Goal: Task Accomplishment & Management: Manage account settings

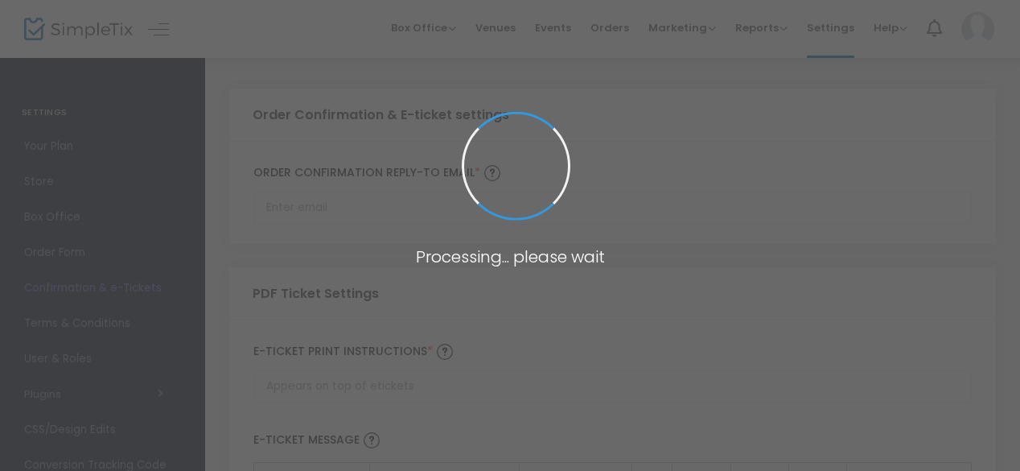
type input "[EMAIL_ADDRESS][DOMAIN_NAME]"
type input "Print and bring this ticket with you"
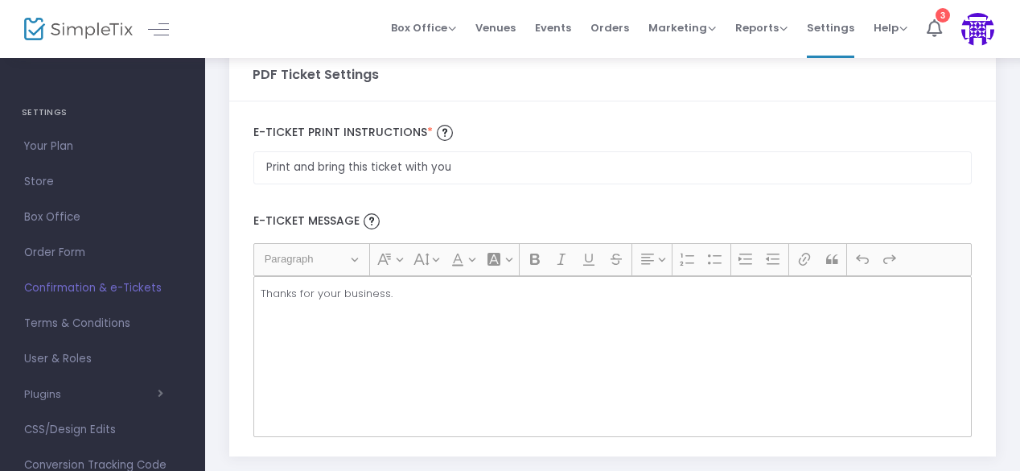
scroll to position [297, 0]
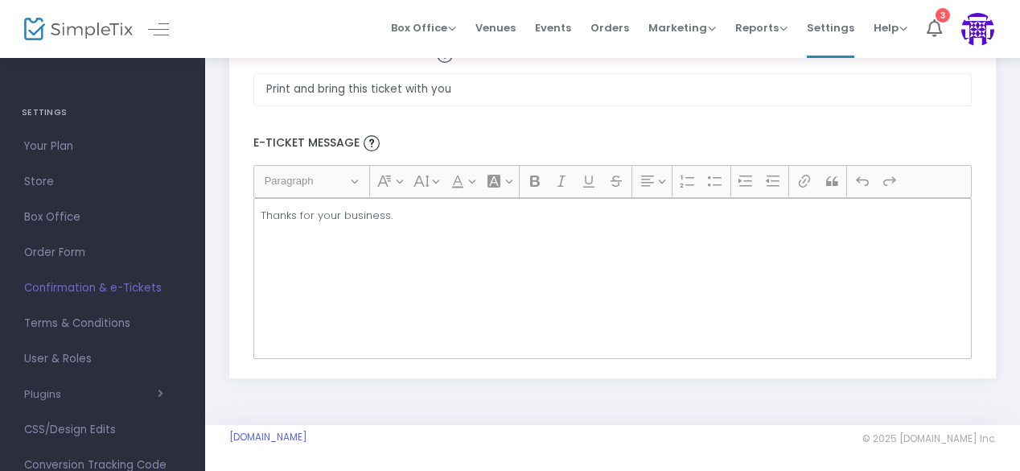
click at [417, 245] on div "Thanks for your business." at bounding box center [612, 278] width 718 height 161
click at [327, 171] on span "Paragraph" at bounding box center [307, 180] width 84 height 19
click at [389, 209] on p "Thanks for your business." at bounding box center [613, 216] width 704 height 16
click at [351, 175] on button "Heading Paragraph" at bounding box center [311, 181] width 109 height 25
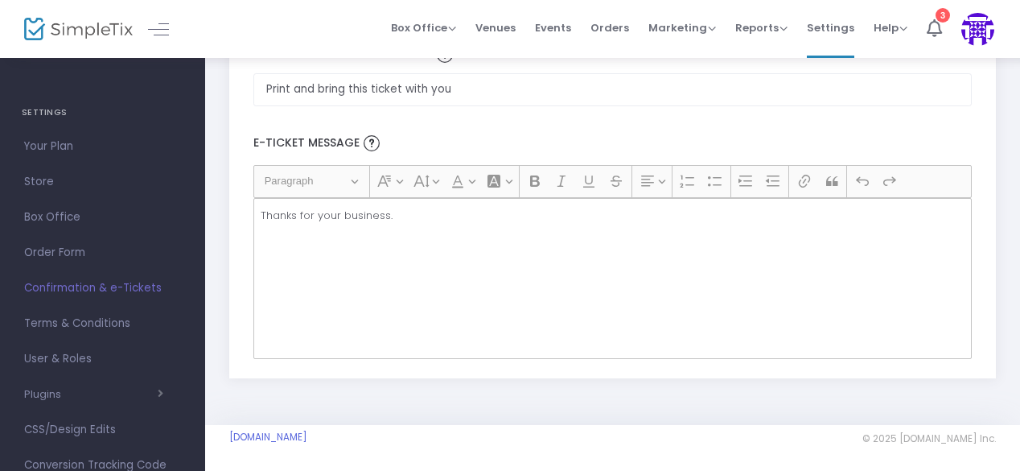
click at [349, 175] on button "Heading Paragraph" at bounding box center [311, 181] width 109 height 25
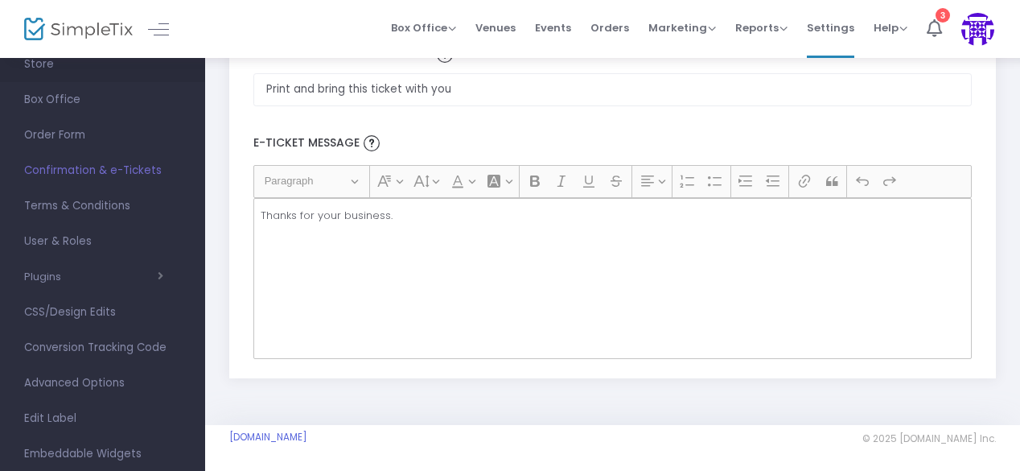
scroll to position [188, 0]
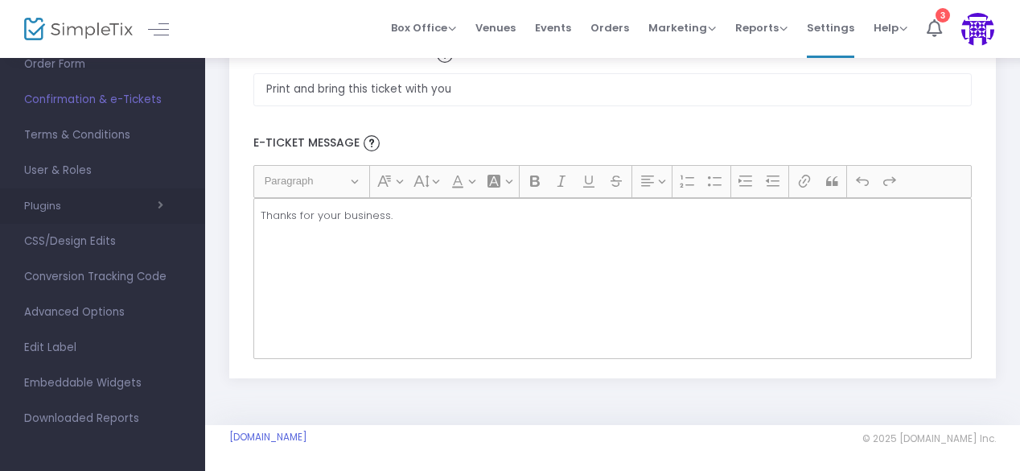
click at [58, 204] on button "Plugins" at bounding box center [93, 206] width 139 height 13
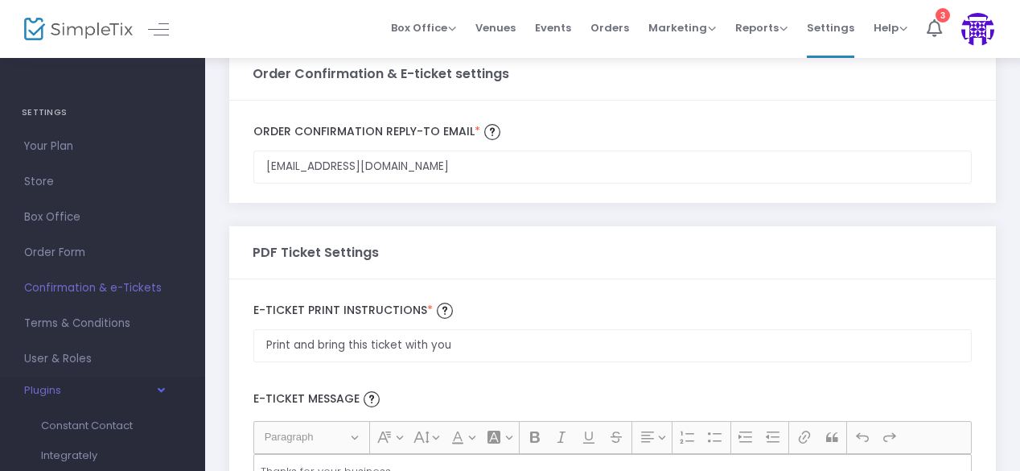
scroll to position [0, 0]
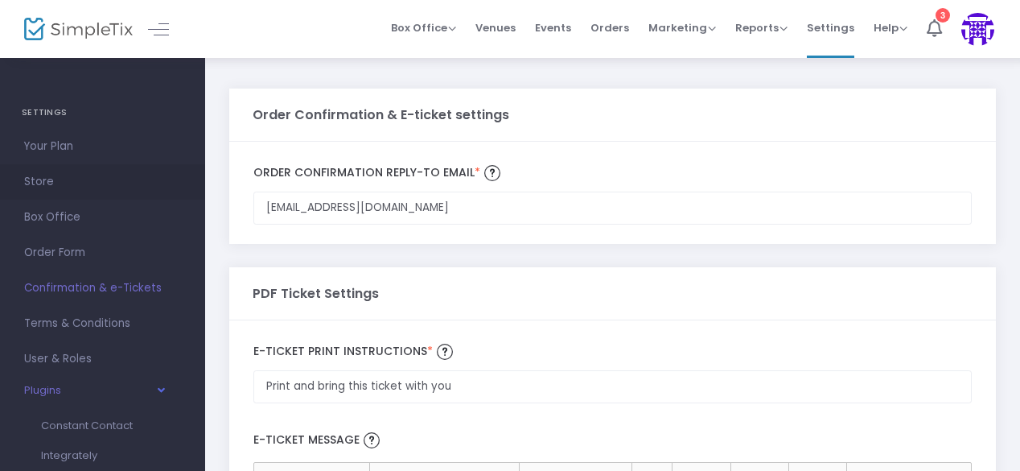
click at [51, 174] on span "Store" at bounding box center [102, 181] width 157 height 21
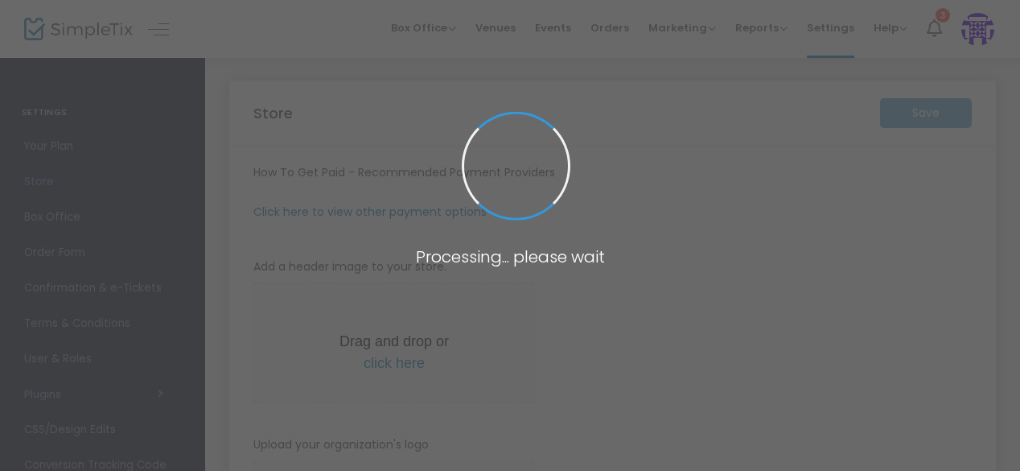
type input "https://AVeryQueerBallet"
radio input "true"
radio input "false"
radio input "true"
type input "A Very Queer Ballet"
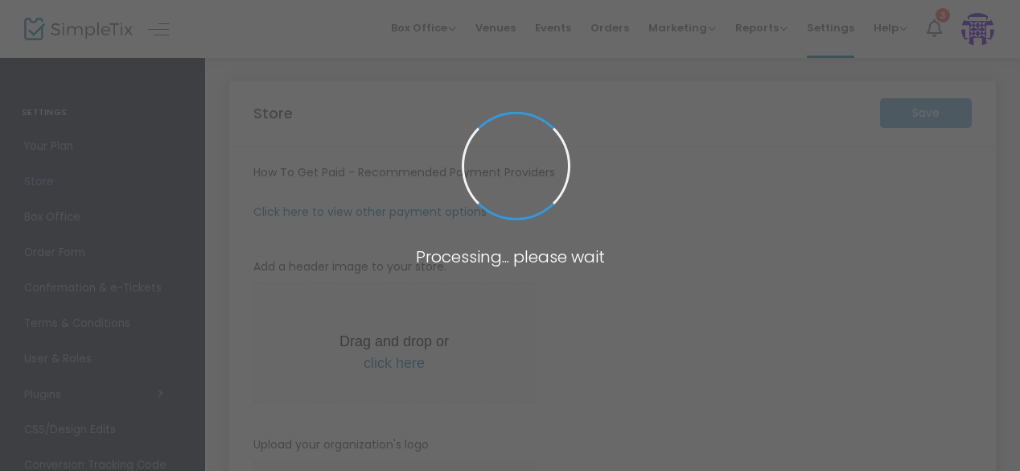
type input "+1 360-594-2277"
type input "(UTC-08:00) Pacific Time (US & Canada)"
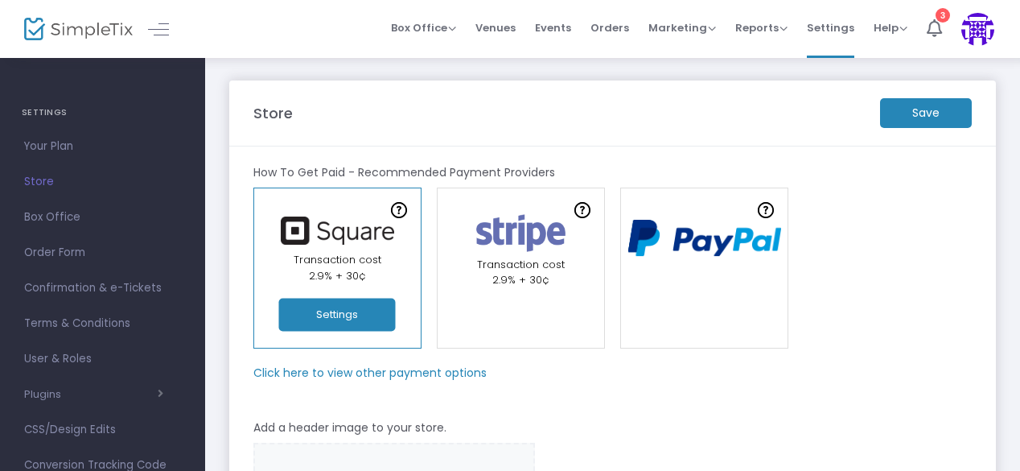
click at [386, 257] on div "Transaction cost 2.9% + 30¢" at bounding box center [338, 267] width 154 height 31
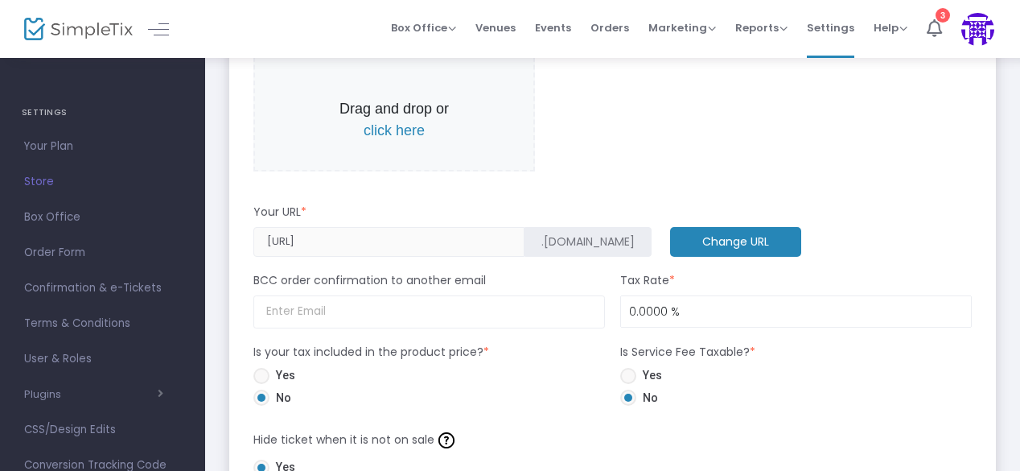
scroll to position [408, 0]
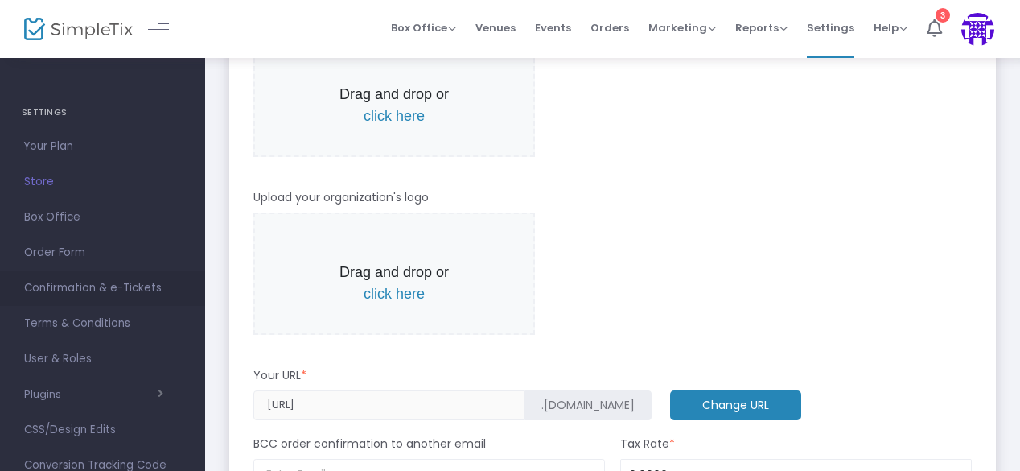
click at [84, 290] on span "Confirmation & e-Tickets" at bounding box center [102, 288] width 157 height 21
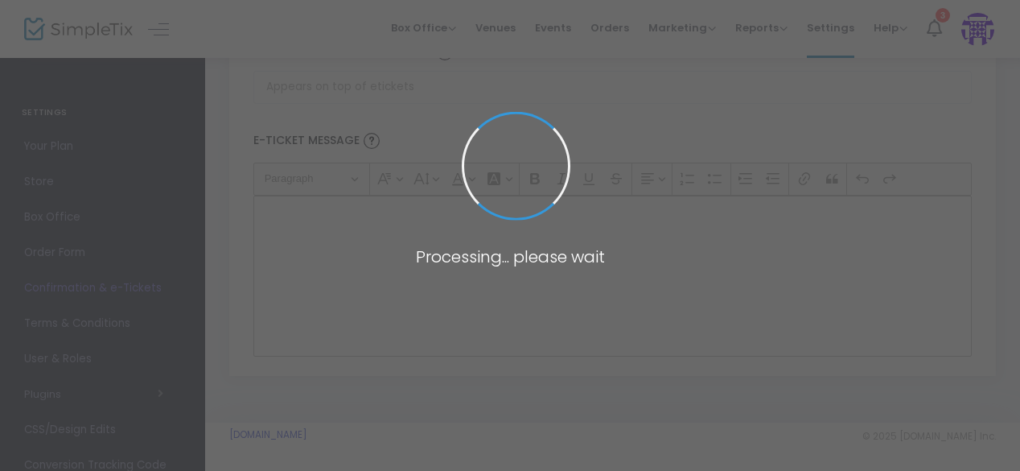
scroll to position [297, 0]
type input "[EMAIL_ADDRESS][DOMAIN_NAME]"
type input "Print and bring this ticket with you"
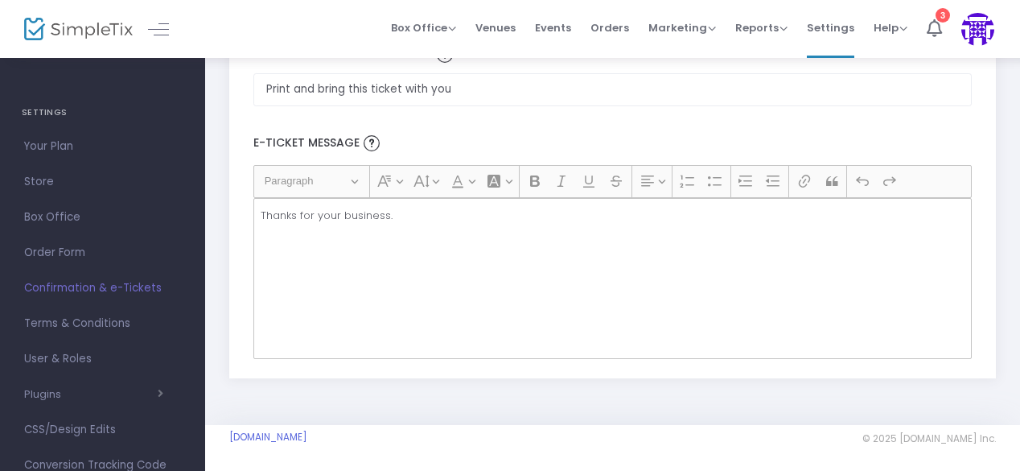
click at [327, 199] on div "Thanks for your business." at bounding box center [612, 278] width 718 height 161
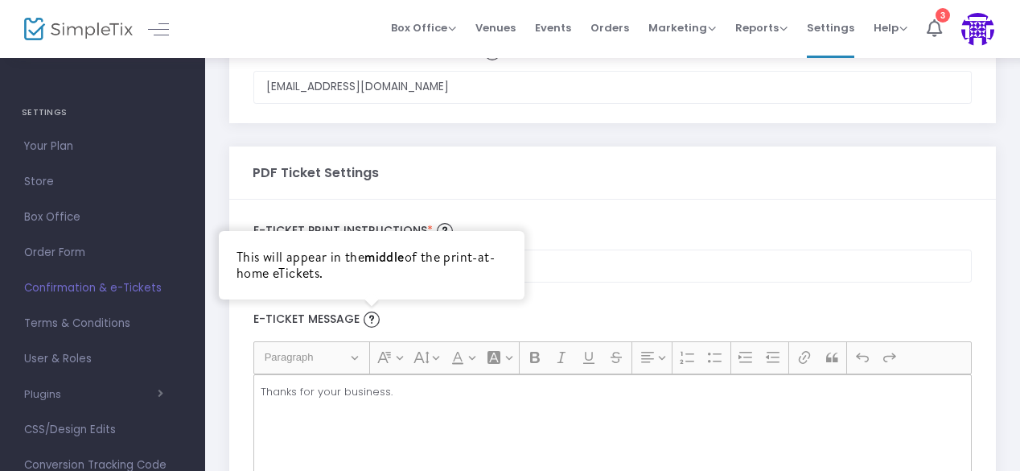
scroll to position [120, 0]
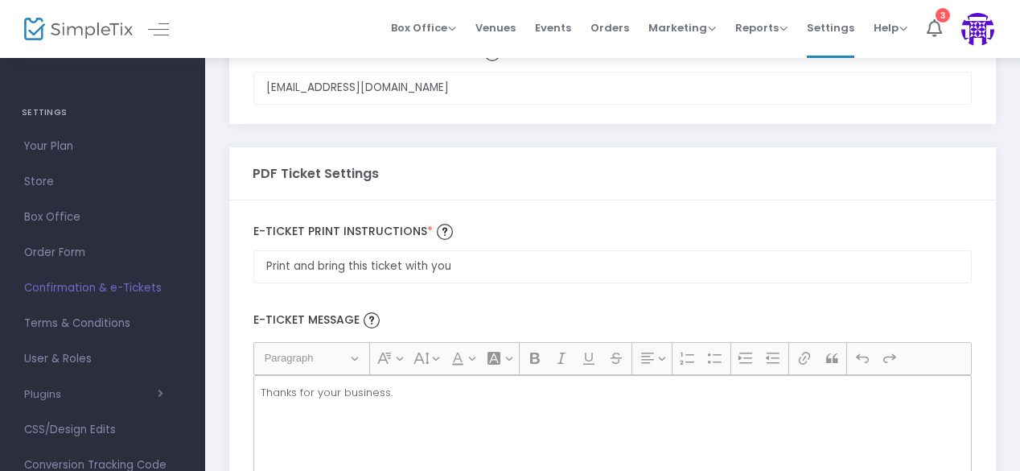
click at [471, 196] on div "PDF Ticket Settings" at bounding box center [613, 173] width 721 height 52
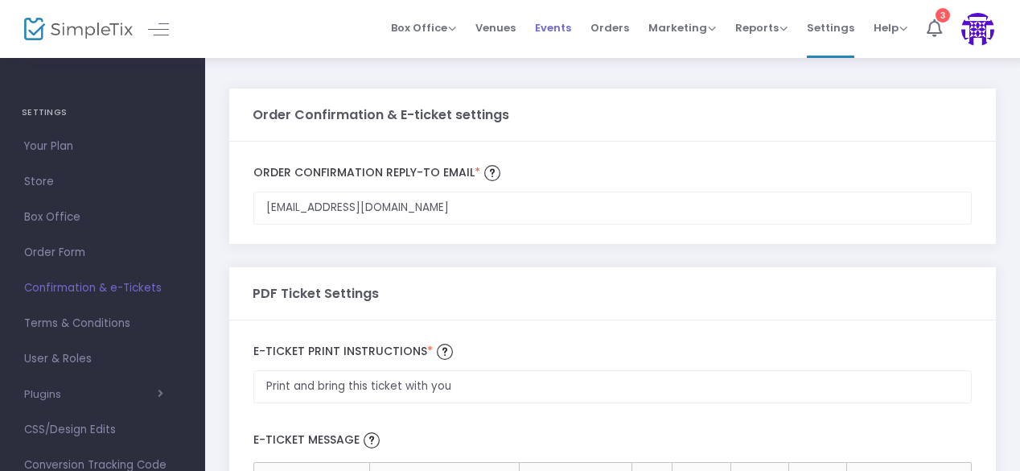
click at [557, 23] on span "Events" at bounding box center [553, 27] width 36 height 41
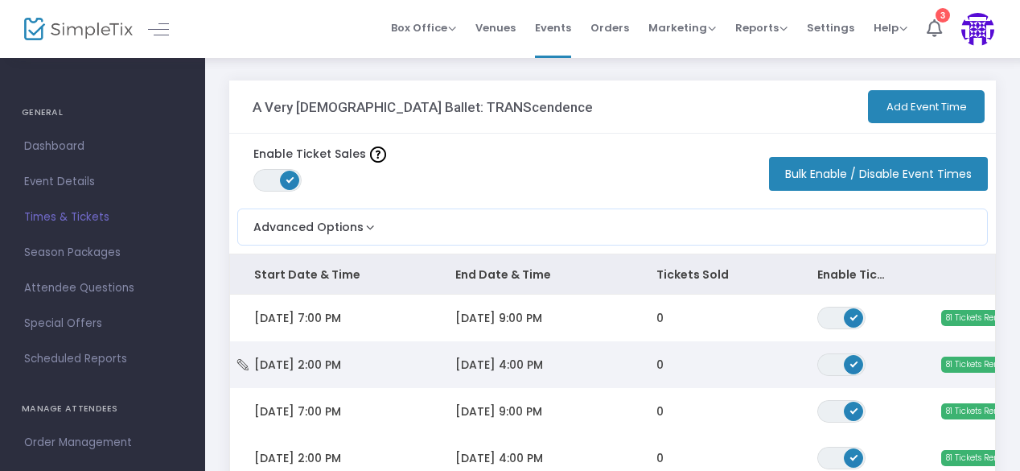
scroll to position [193, 0]
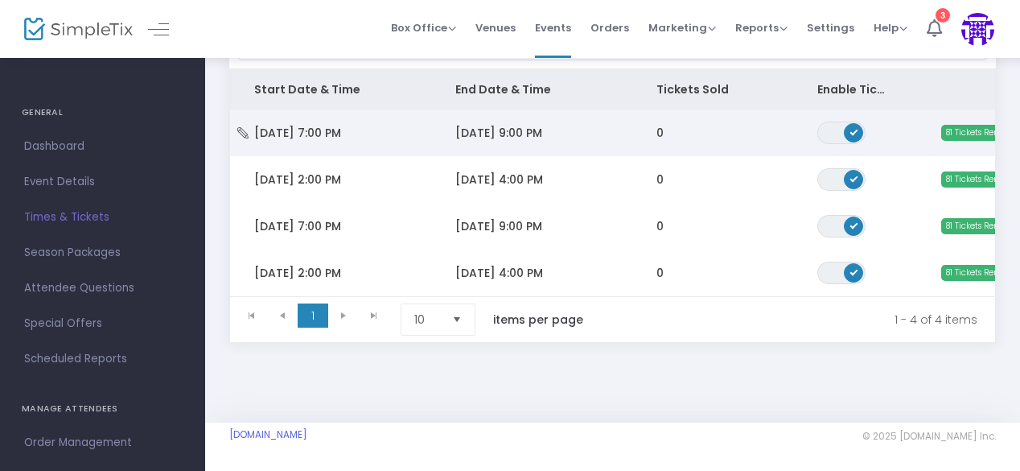
click at [570, 128] on td "11/14/2025 9:00 PM" at bounding box center [531, 132] width 201 height 47
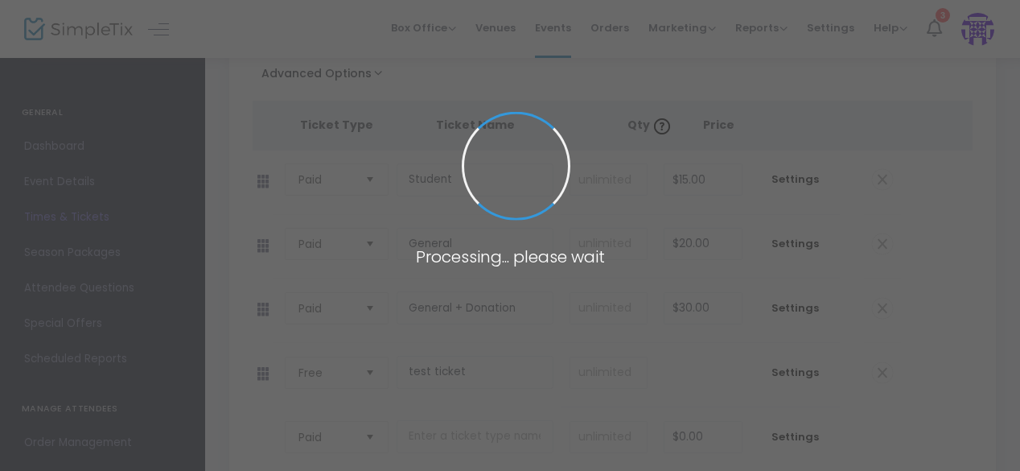
scroll to position [340, 0]
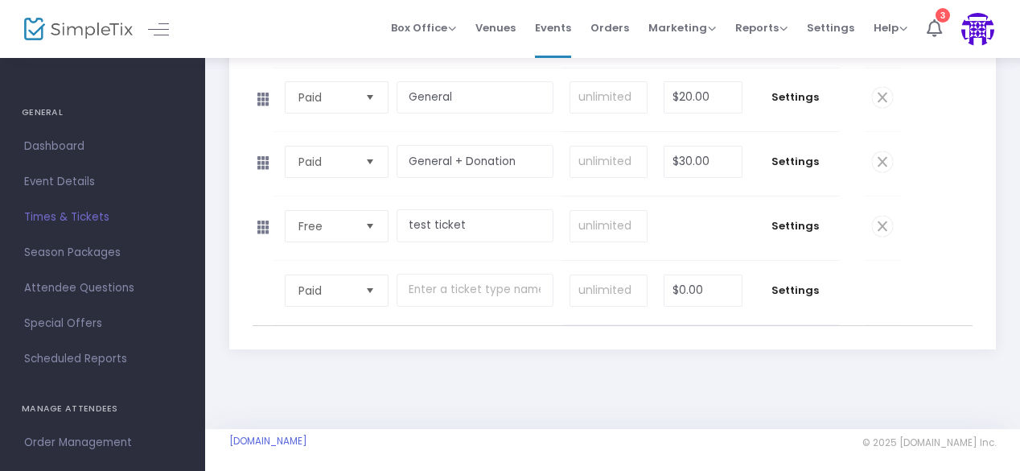
click at [889, 218] on span at bounding box center [882, 226] width 21 height 21
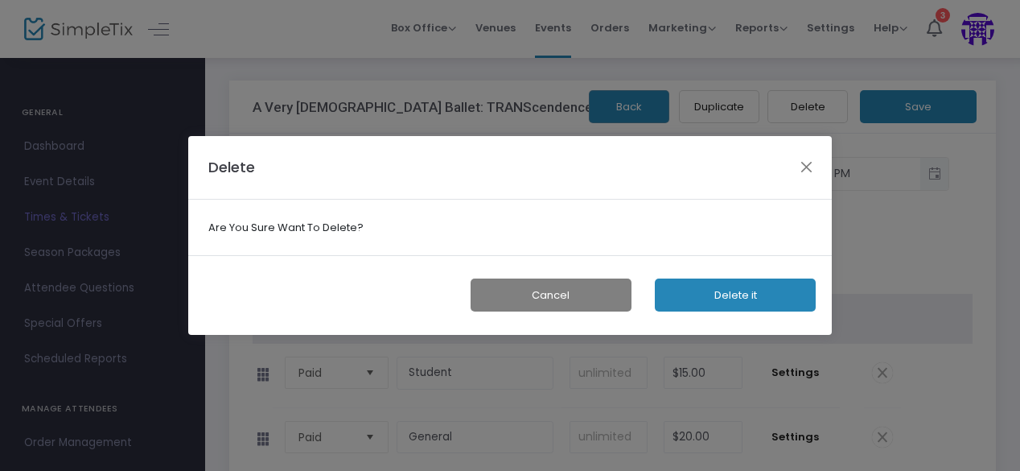
scroll to position [0, 0]
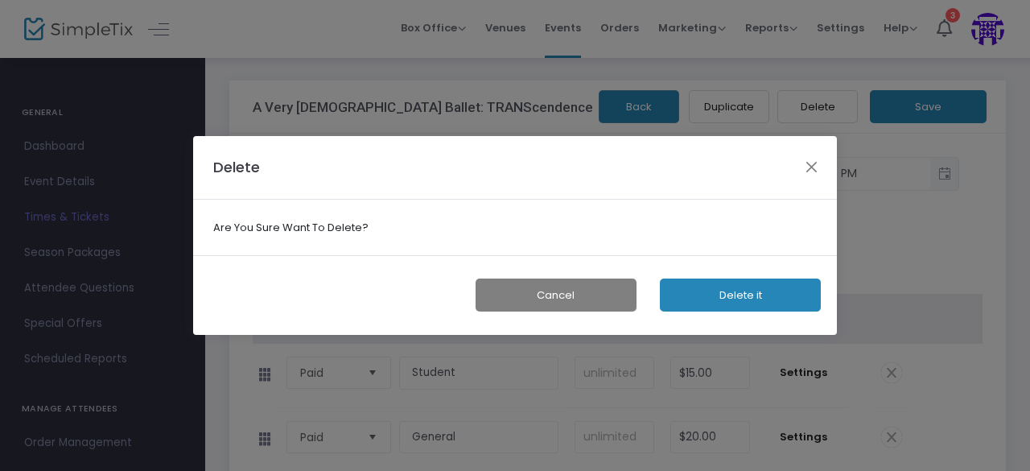
click at [739, 292] on button "Delete it" at bounding box center [740, 294] width 161 height 33
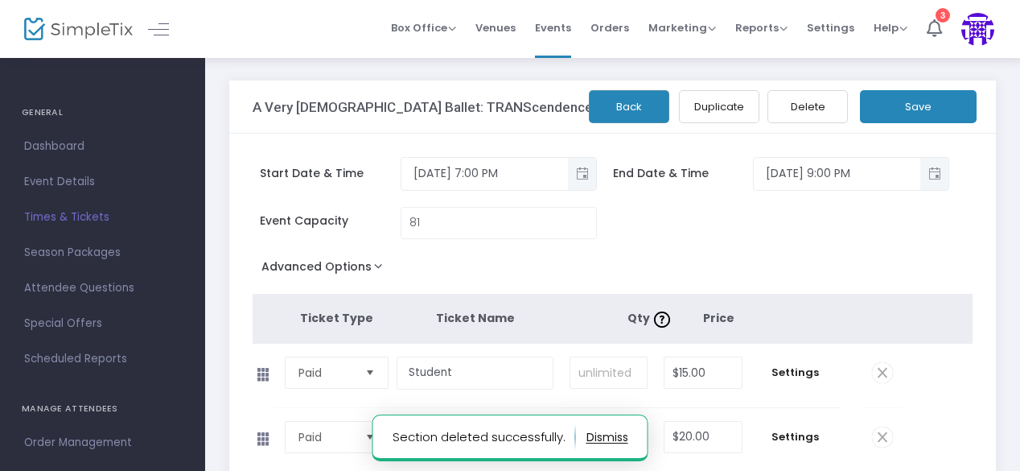
click at [916, 112] on button "Save" at bounding box center [918, 106] width 117 height 33
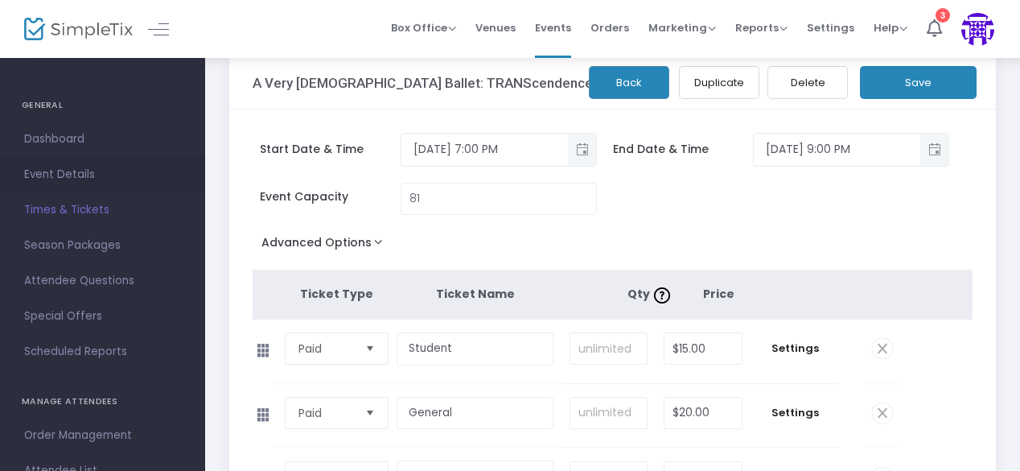
scroll to position [8, 0]
click at [56, 183] on span "Event Details" at bounding box center [102, 173] width 157 height 21
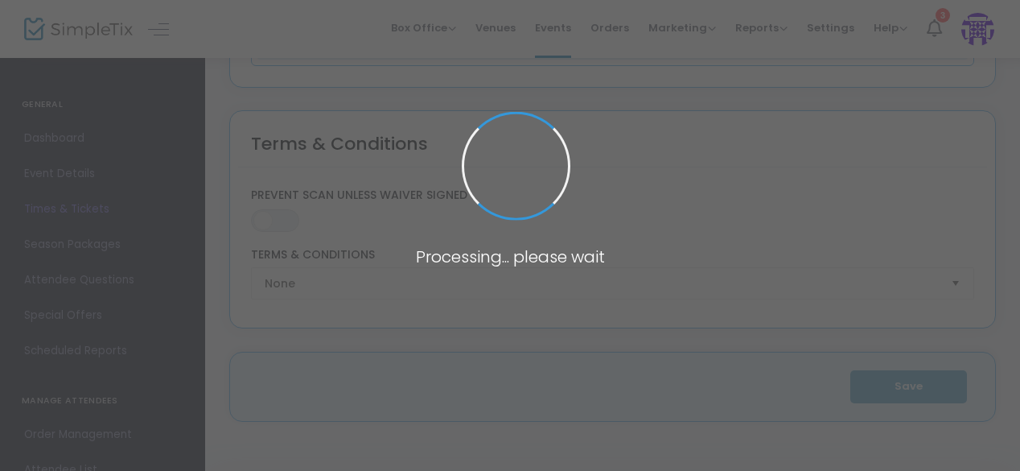
type input "A Very [DEMOGRAPHIC_DATA] Ballet: TRANScendence"
type textarea ""A Very Queer Ballet: TRANScendence" is a contemporary dance work by AVQB that …"
type input "Buy Tickets"
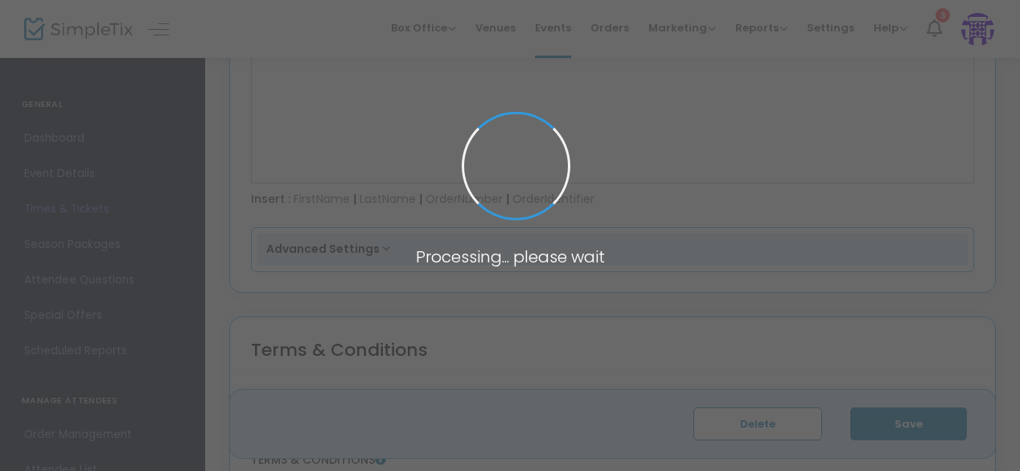
type input "Firehouse Arts & Events Center"
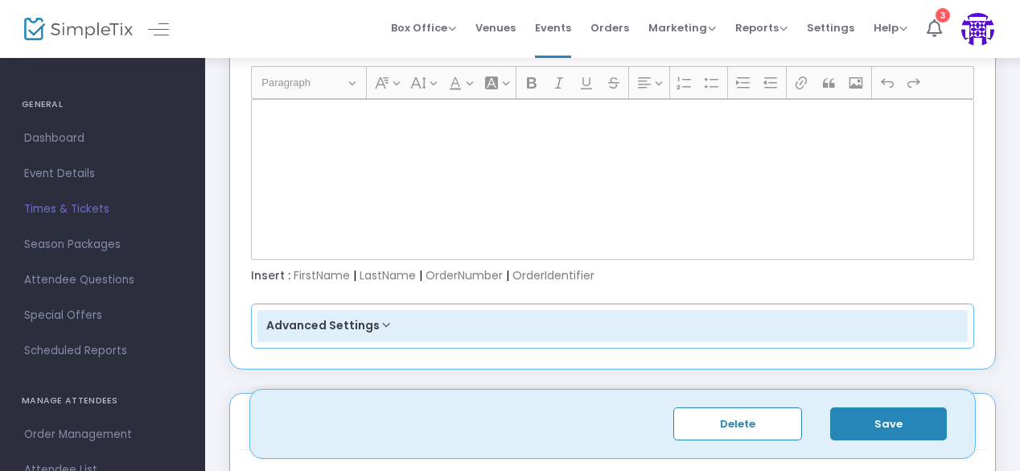
scroll to position [2185, 0]
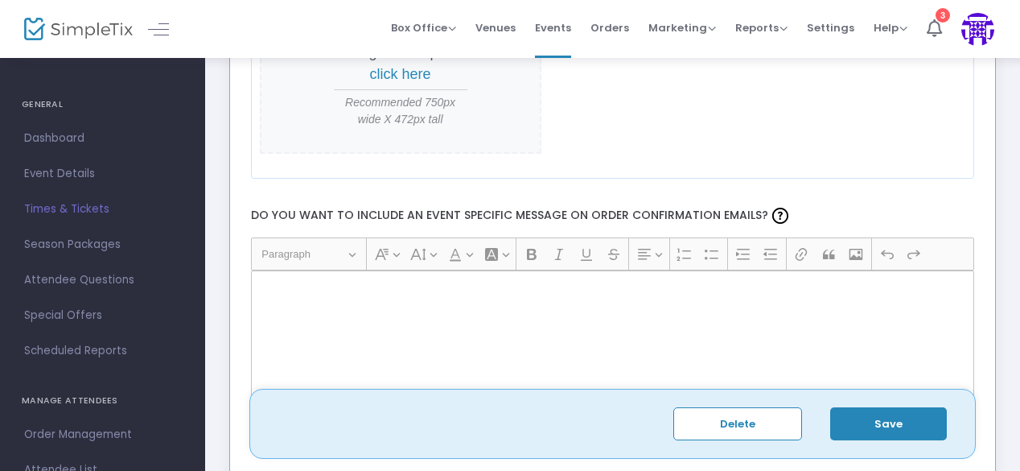
click at [354, 284] on p "Rich Text Editor, main" at bounding box center [612, 288] width 710 height 16
click at [245, 282] on div "Heading Paragraph Paragraph Heading 1 Heading 2 Heading 3 Font Family Font Fami…" at bounding box center [612, 333] width 739 height 193
click at [615, 206] on label "Do you want to include an event specific message on order confirmation emails?" at bounding box center [612, 216] width 739 height 43
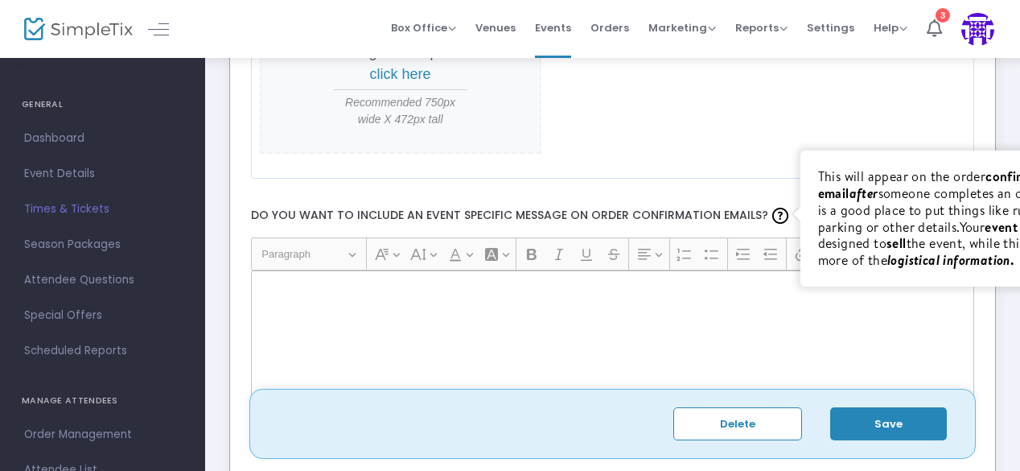
click at [768, 209] on div at bounding box center [780, 216] width 24 height 24
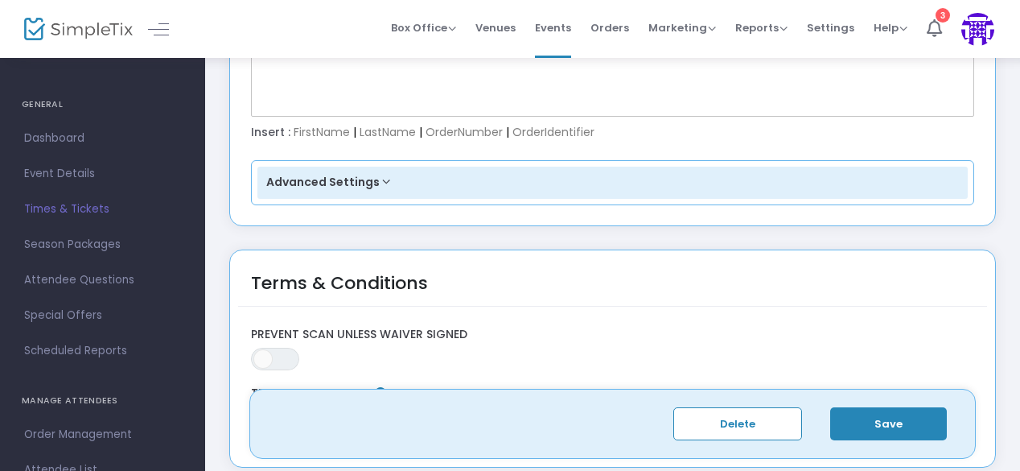
scroll to position [2523, 0]
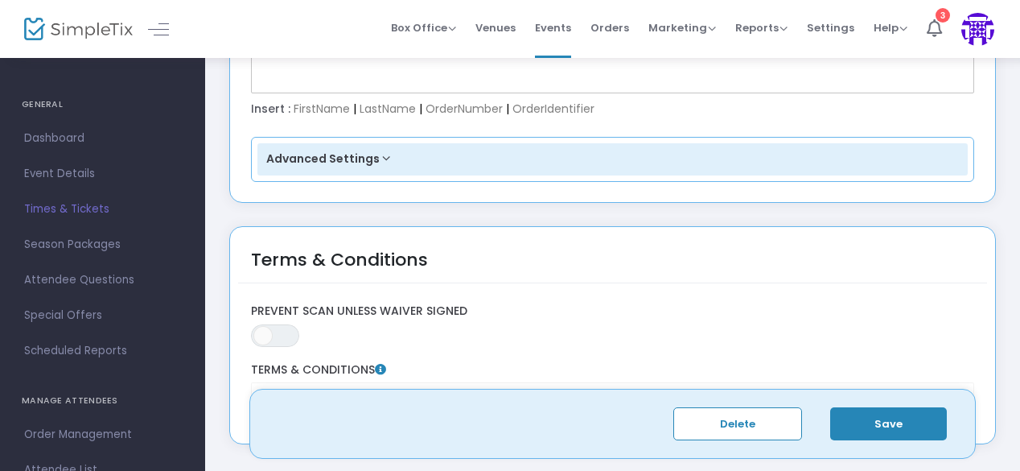
click at [323, 160] on button "Advanced Settings" at bounding box center [612, 159] width 711 height 32
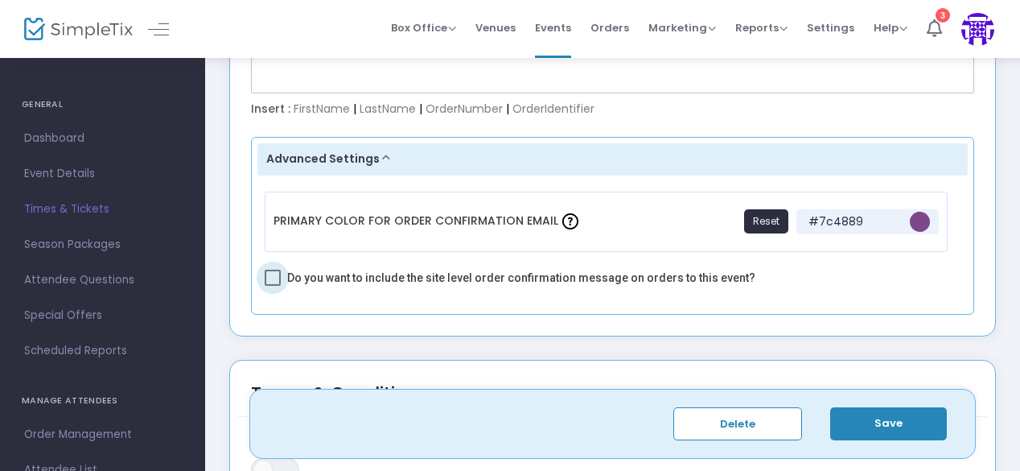
click at [272, 270] on span at bounding box center [273, 278] width 16 height 16
click at [272, 286] on input "Do you want to include the site level order confirmation message on orders to t…" at bounding box center [272, 286] width 1 height 1
click at [272, 270] on span at bounding box center [273, 278] width 16 height 16
click at [272, 286] on input "Do you want to include the site level order confirmation message on orders to t…" at bounding box center [272, 286] width 1 height 1
checkbox input "false"
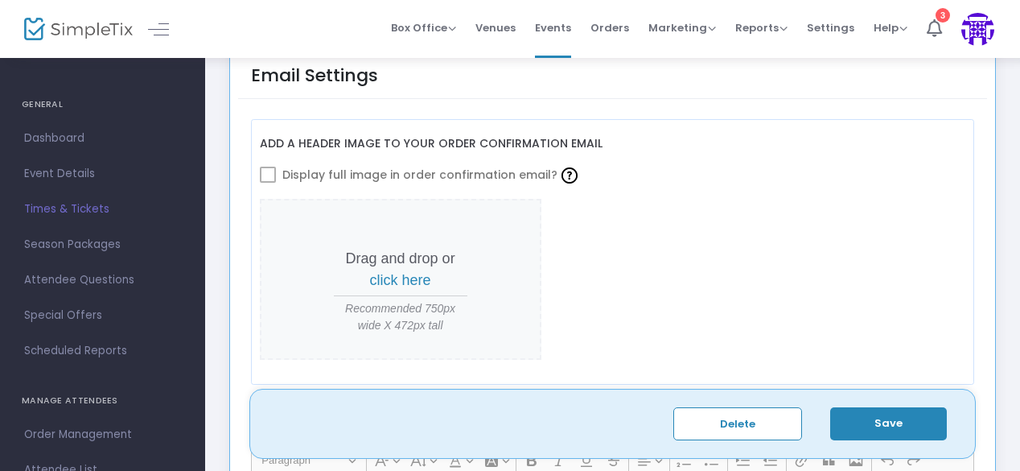
scroll to position [1974, 0]
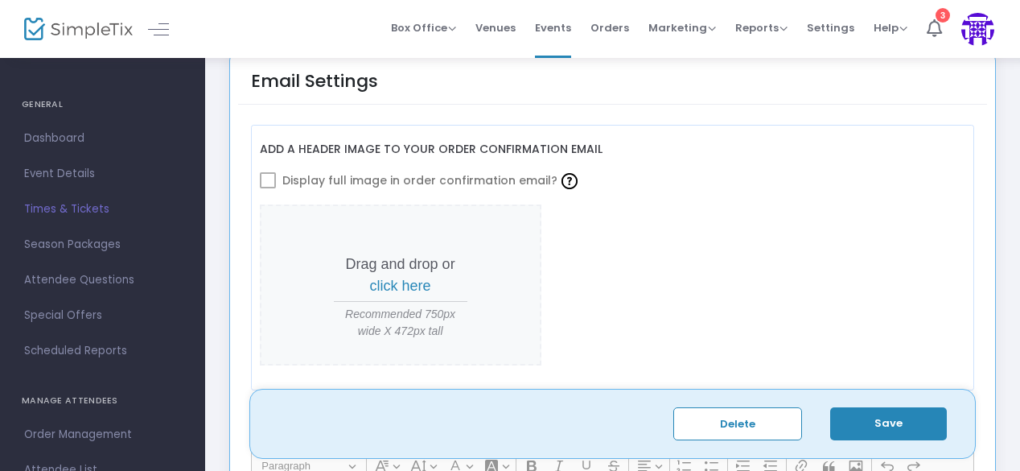
click at [301, 175] on span "Display full image in order confirmation email?" at bounding box center [431, 180] width 299 height 27
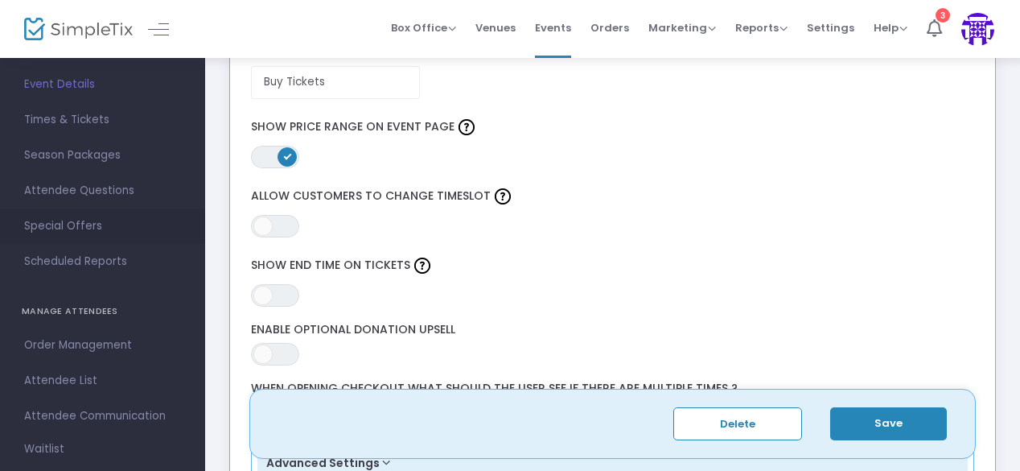
scroll to position [0, 0]
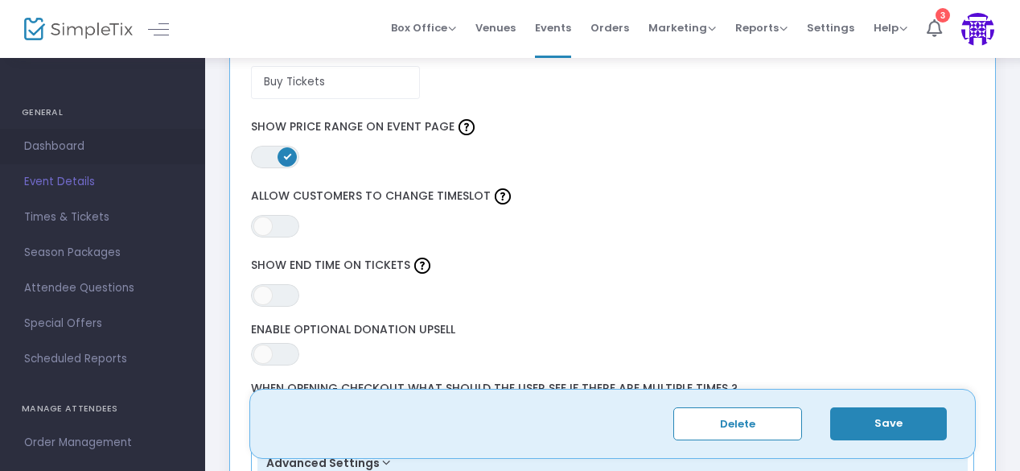
click at [88, 152] on span "Dashboard" at bounding box center [102, 146] width 157 height 21
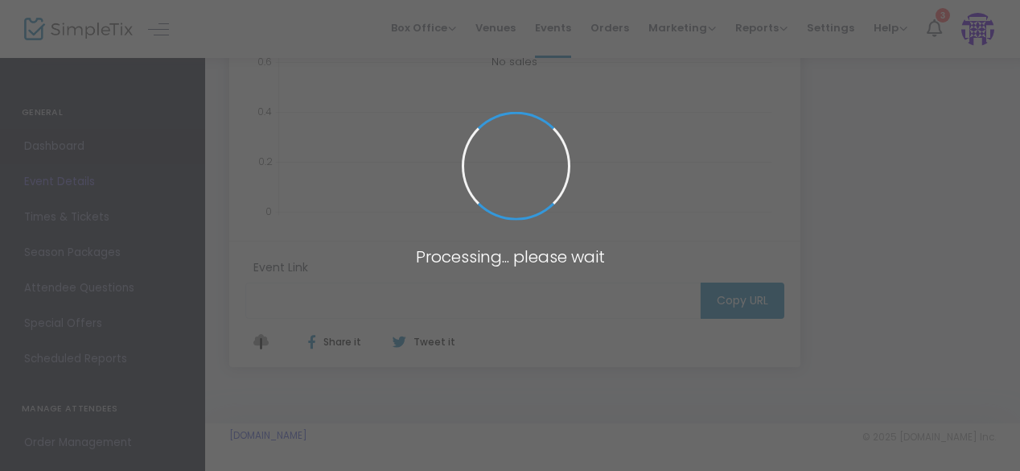
type input "[URL][DOMAIN_NAME][DEMOGRAPHIC_DATA]"
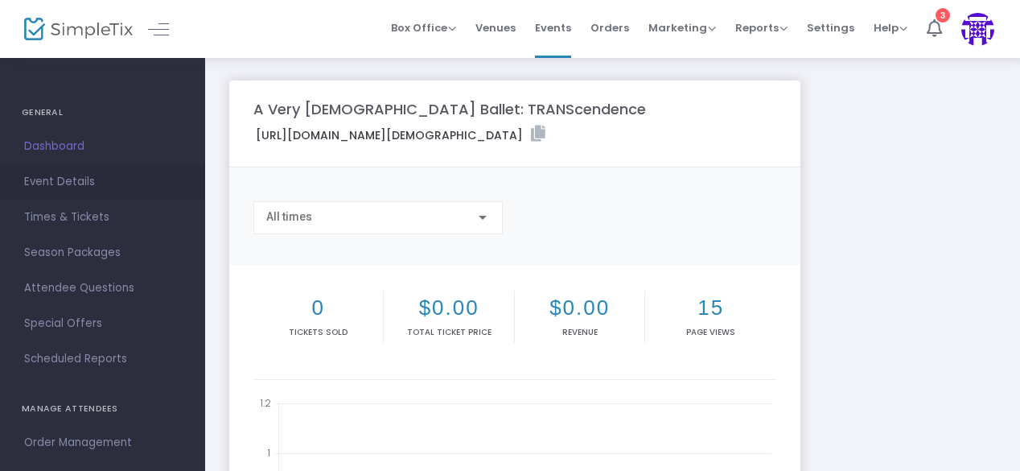
click at [87, 191] on span "Event Details" at bounding box center [102, 181] width 157 height 21
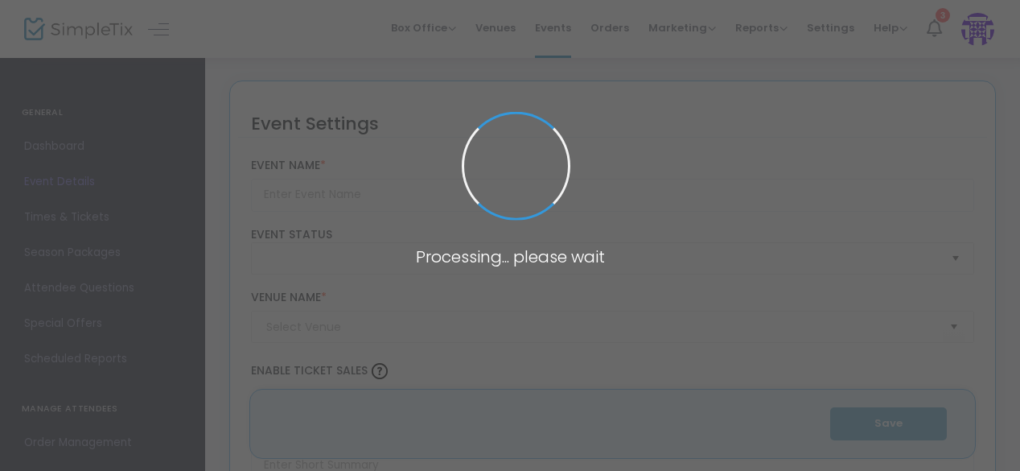
type input "A Very [DEMOGRAPHIC_DATA] Ballet: TRANScendence"
type textarea ""A Very Queer Ballet: TRANScendence" is a contemporary dance work by AVQB that …"
type input "Buy Tickets"
type input "Firehouse Arts & Events Center"
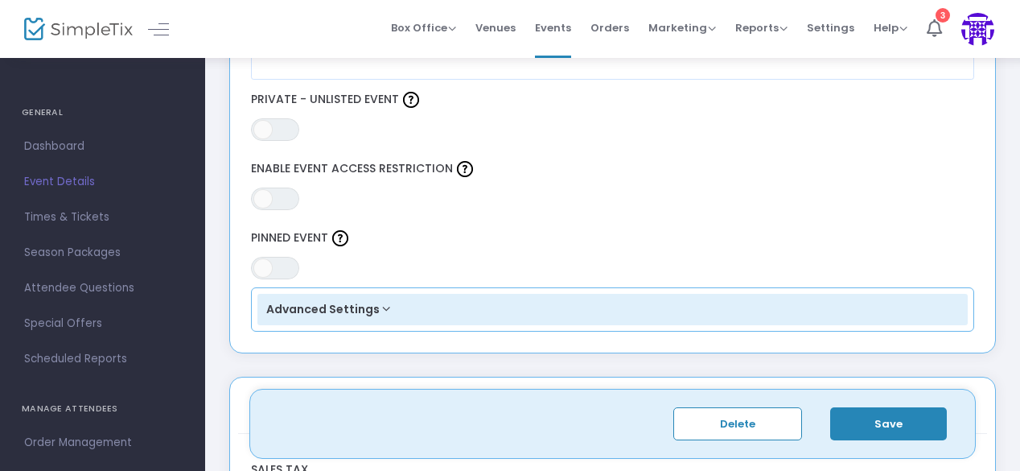
scroll to position [970, 0]
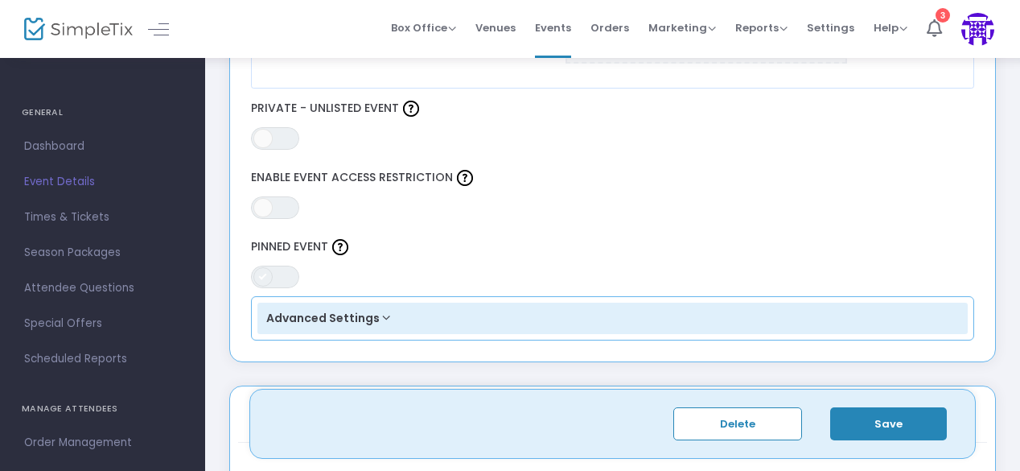
click at [266, 269] on span at bounding box center [262, 276] width 19 height 19
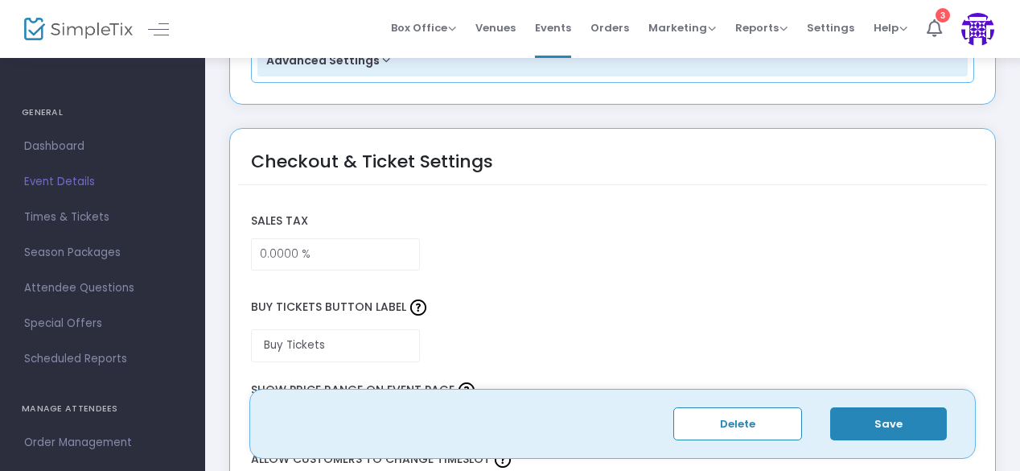
scroll to position [1189, 0]
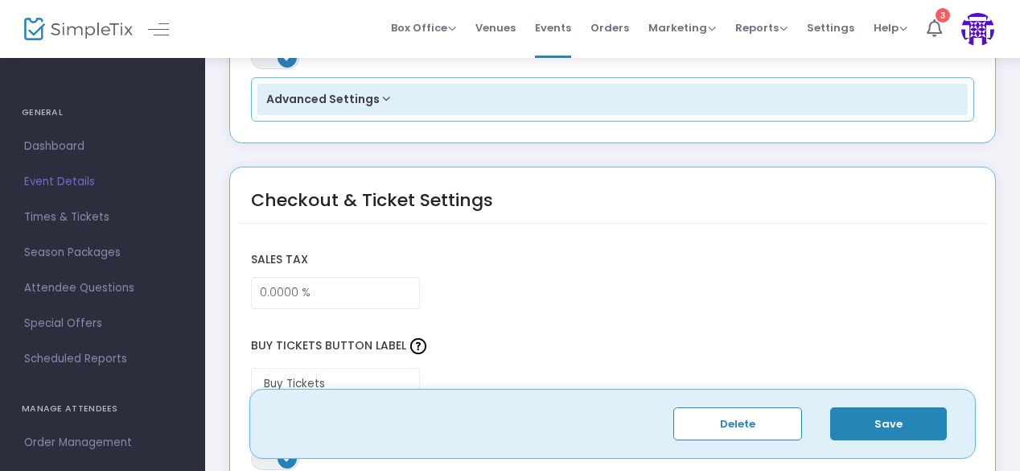
click at [363, 97] on button "Advanced Settings" at bounding box center [612, 100] width 711 height 32
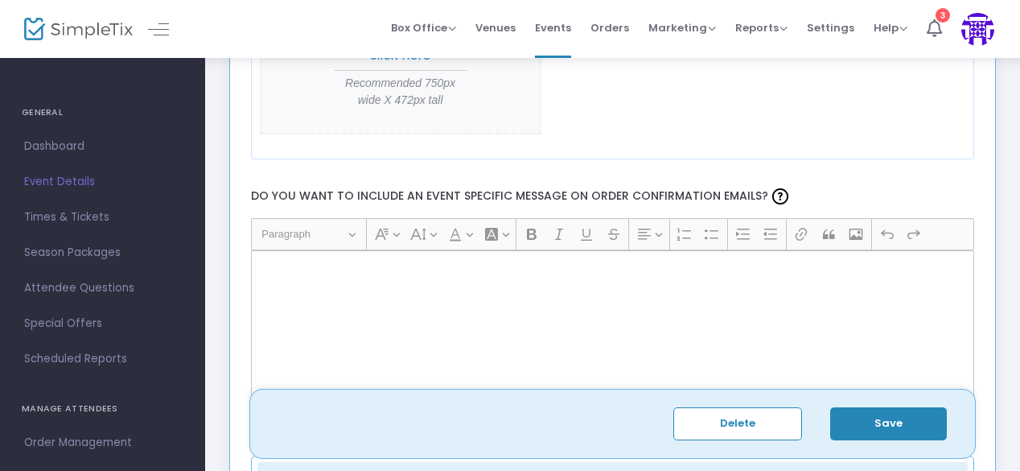
scroll to position [2386, 0]
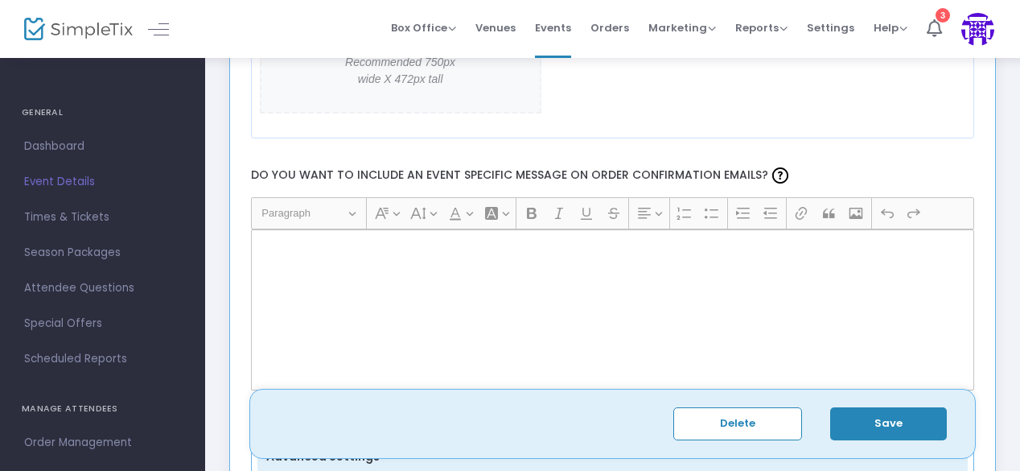
click at [423, 246] on div "Rich Text Editor, main" at bounding box center [613, 309] width 724 height 161
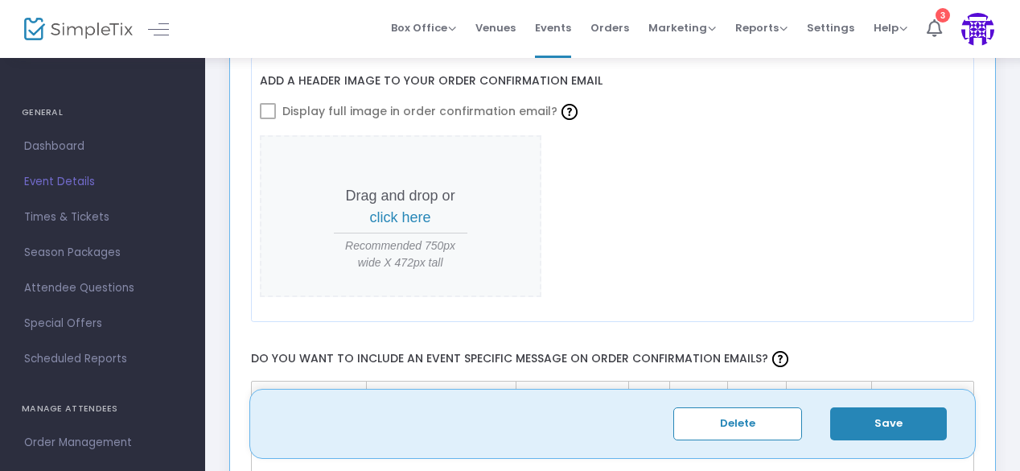
scroll to position [2192, 0]
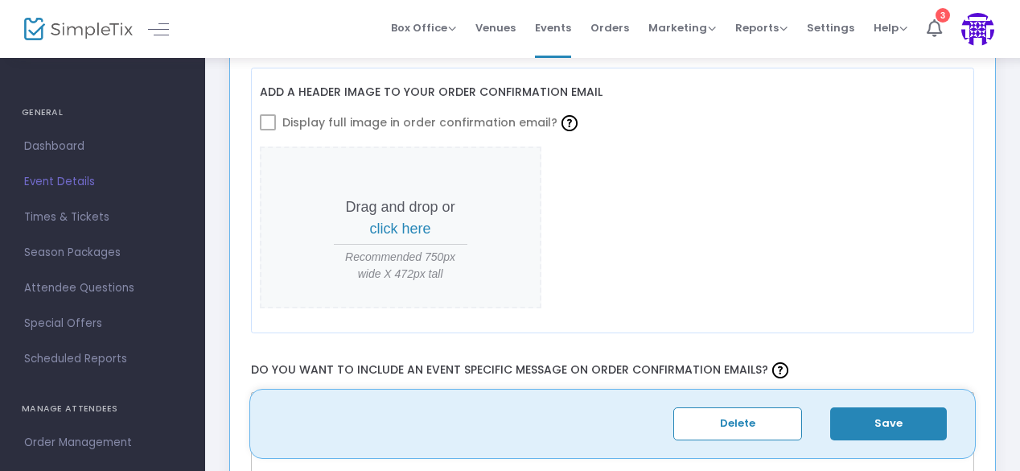
click at [416, 221] on span "click here" at bounding box center [400, 228] width 61 height 16
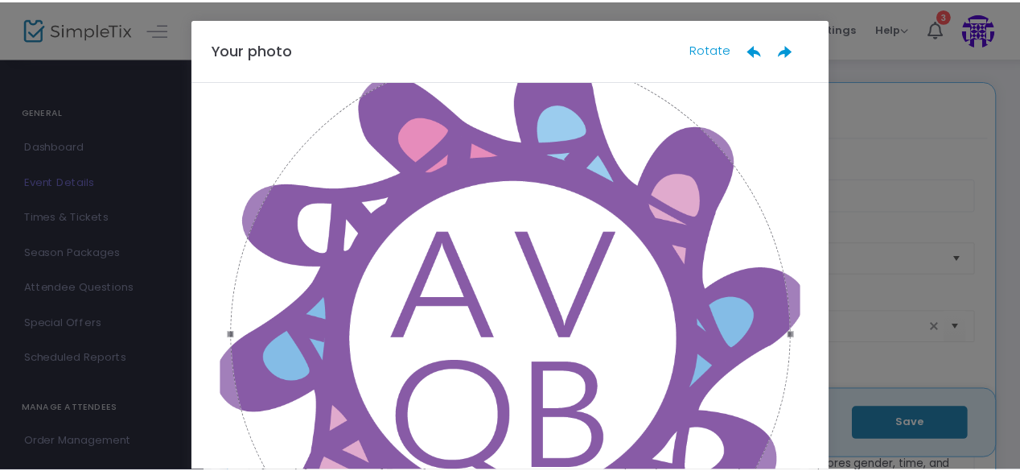
scroll to position [266, 0]
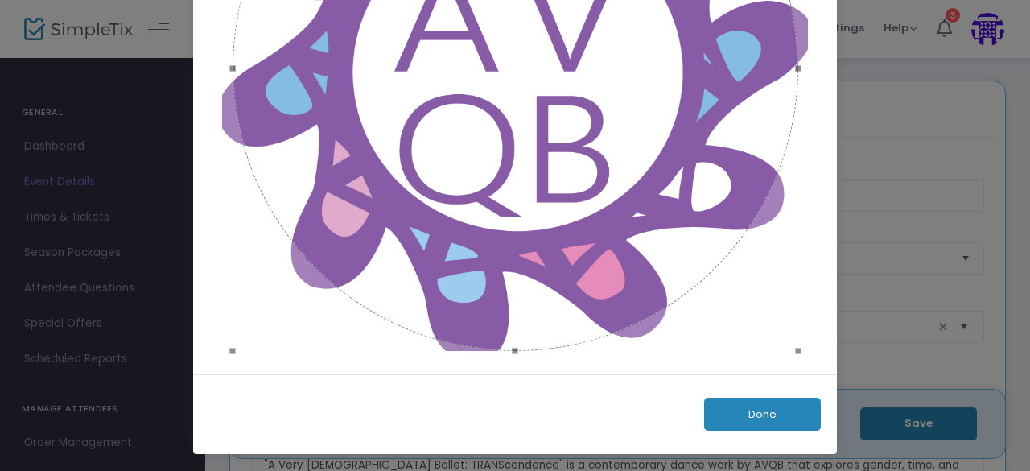
drag, startPoint x: 505, startPoint y: 349, endPoint x: 507, endPoint y: 367, distance: 17.8
click at [507, 367] on div at bounding box center [515, 94] width 644 height 559
drag, startPoint x: 792, startPoint y: 352, endPoint x: 811, endPoint y: 381, distance: 34.4
click at [811, 381] on div "Your photo Rotate Done" at bounding box center [515, 103] width 644 height 702
click at [757, 414] on button "Done" at bounding box center [762, 413] width 117 height 33
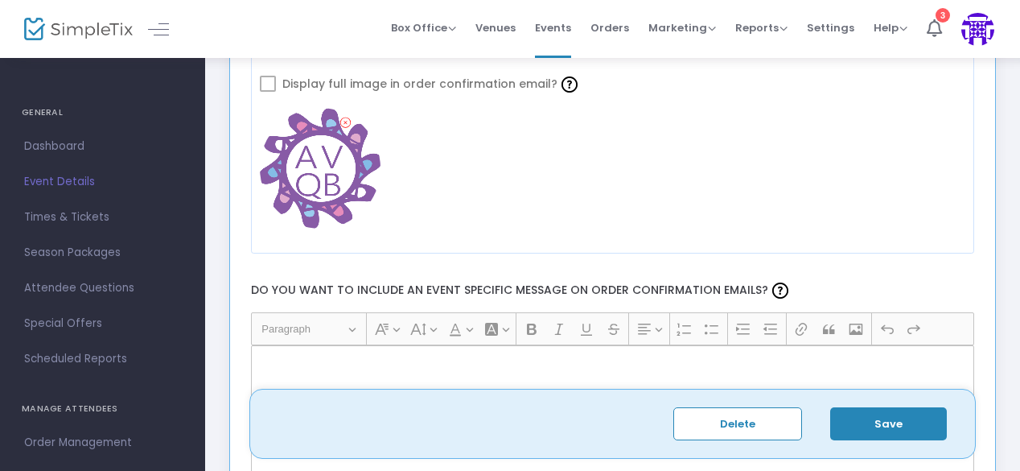
scroll to position [2172, 0]
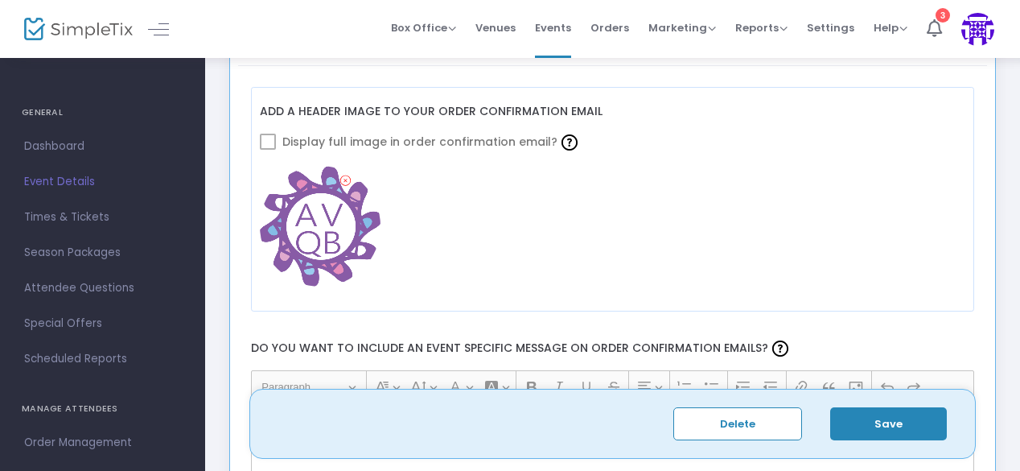
click at [269, 136] on span at bounding box center [268, 142] width 16 height 16
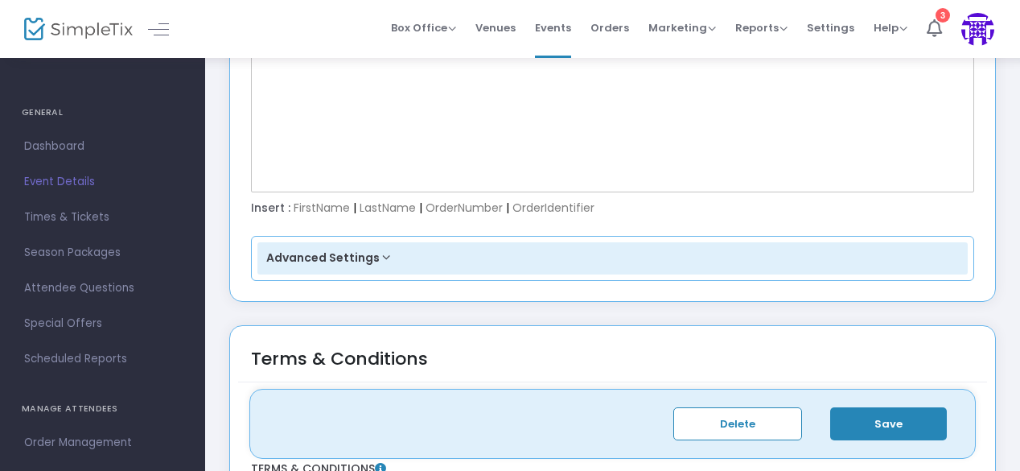
scroll to position [2801, 0]
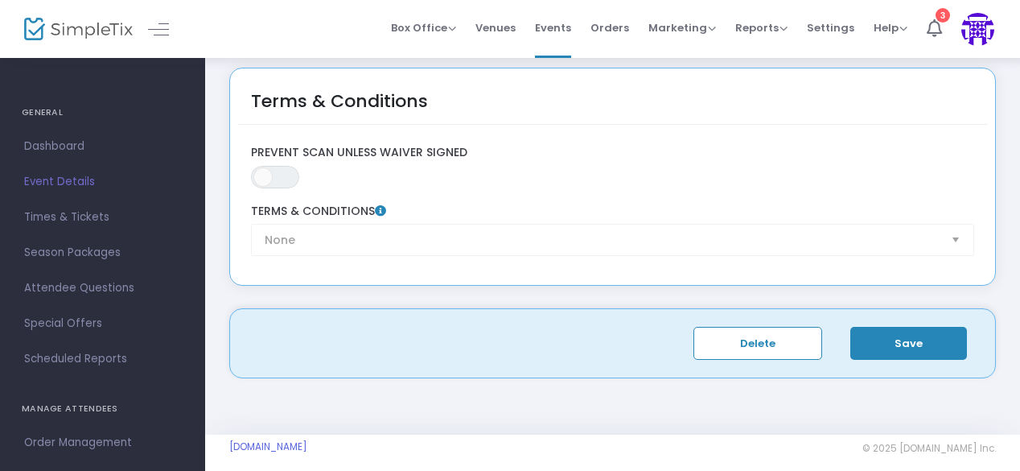
click at [905, 327] on button "Save" at bounding box center [908, 343] width 117 height 33
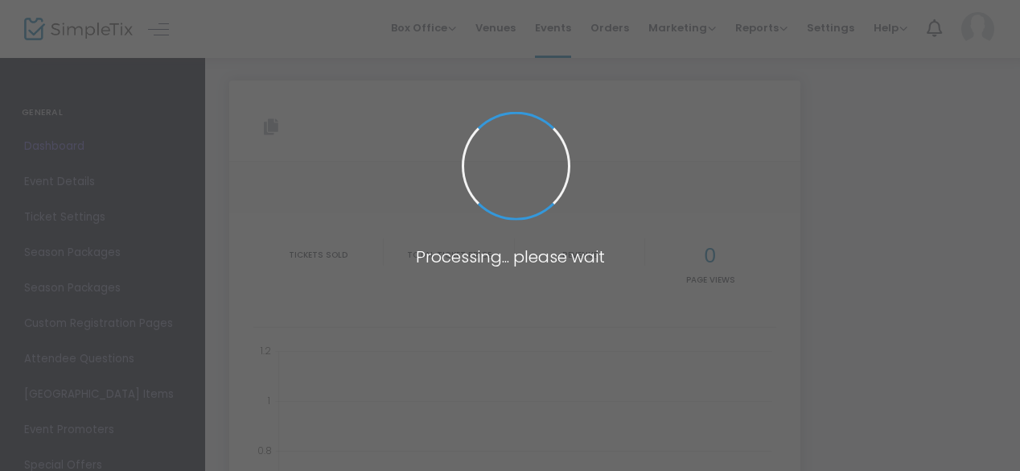
type input "[URL][DOMAIN_NAME][DEMOGRAPHIC_DATA]"
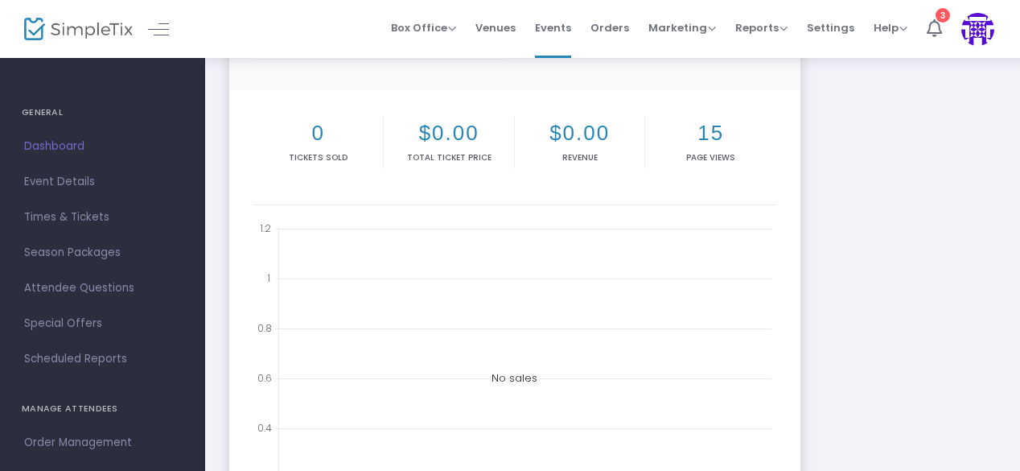
scroll to position [175, 0]
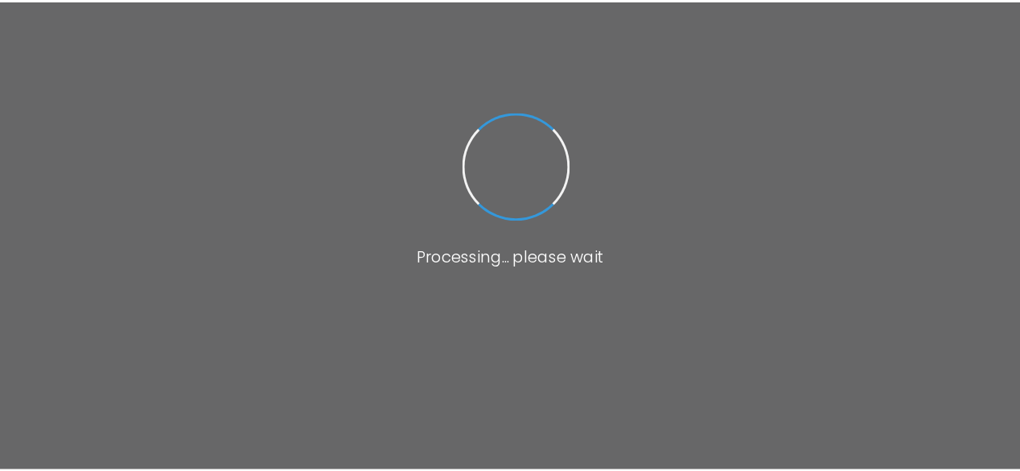
scroll to position [169, 0]
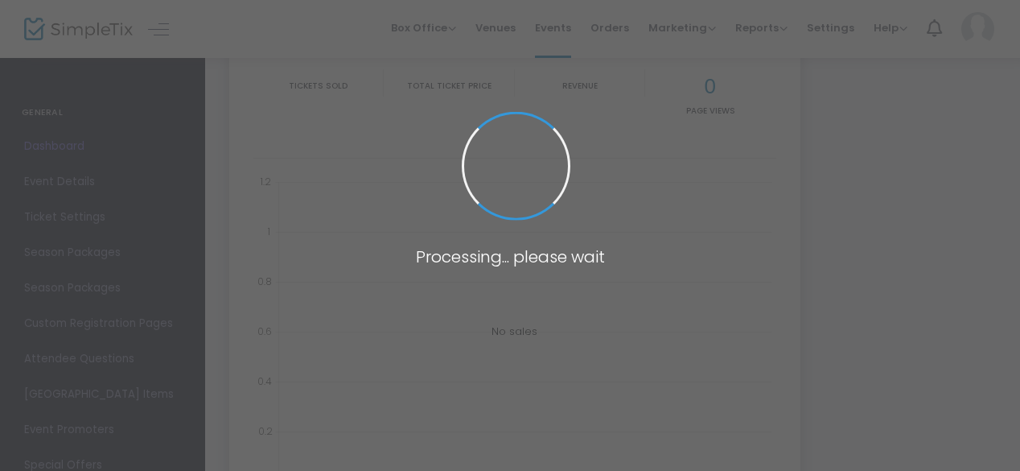
type input "[URL][DOMAIN_NAME][DEMOGRAPHIC_DATA]"
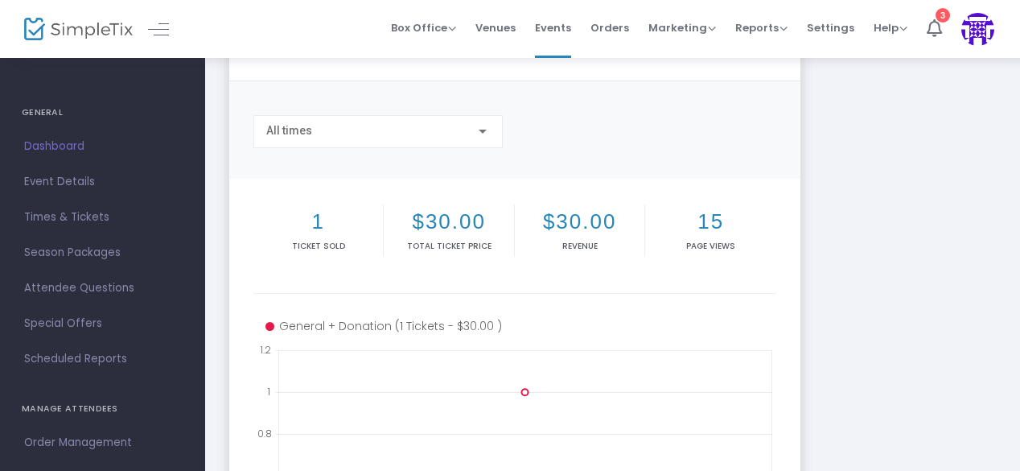
scroll to position [0, 0]
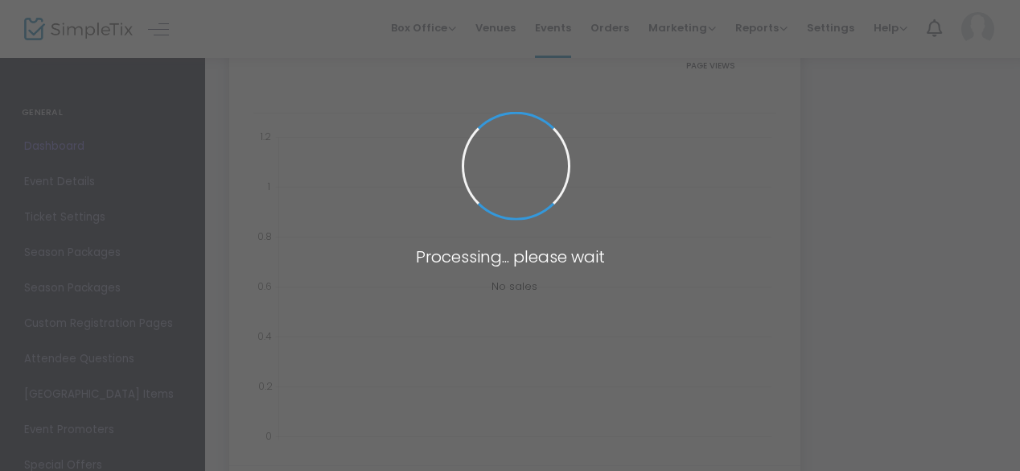
scroll to position [224, 0]
type input "[URL][DOMAIN_NAME][DEMOGRAPHIC_DATA]"
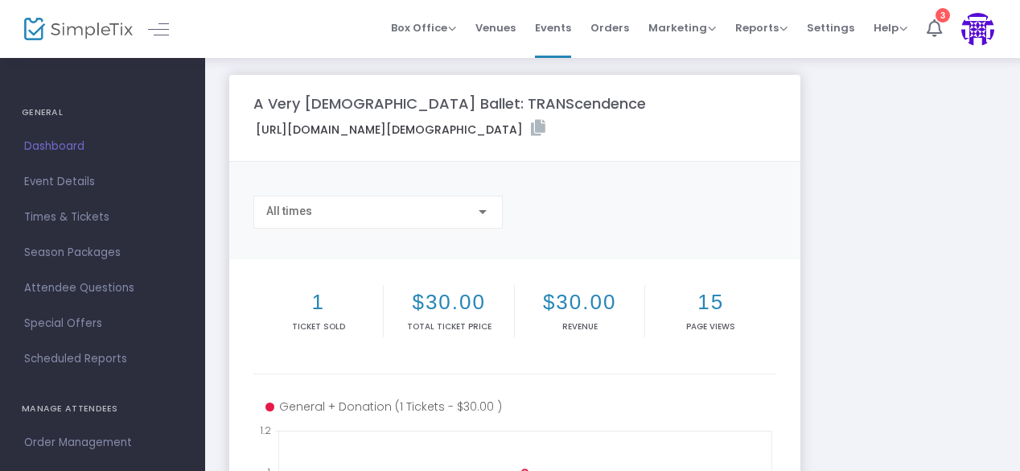
scroll to position [0, 0]
